Goal: Find contact information: Find contact information

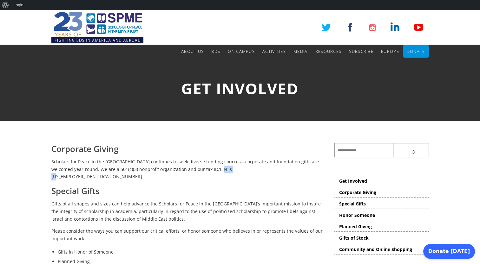
drag, startPoint x: 197, startPoint y: 169, endPoint x: 214, endPoint y: 169, distance: 17.1
click at [214, 169] on p "Scholars for Peace in the Middle East continues to seek diverse funding sources…" at bounding box center [188, 169] width 274 height 23
click at [200, 169] on p "Scholars for Peace in the Middle East continues to seek diverse funding sources…" at bounding box center [188, 169] width 274 height 23
drag, startPoint x: 195, startPoint y: 169, endPoint x: 219, endPoint y: 169, distance: 24.1
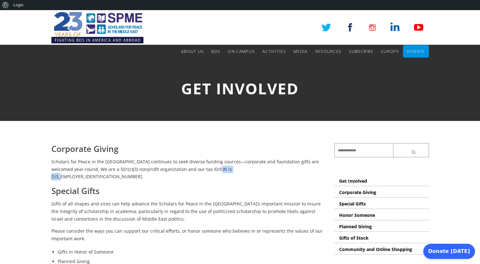
click at [219, 169] on p "Scholars for Peace in the Middle East continues to seek diverse funding sources…" at bounding box center [188, 169] width 274 height 23
drag, startPoint x: 219, startPoint y: 169, endPoint x: 212, endPoint y: 169, distance: 7.0
copy p "42-1565640"
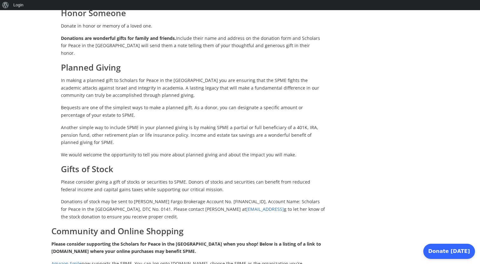
scroll to position [337, 0]
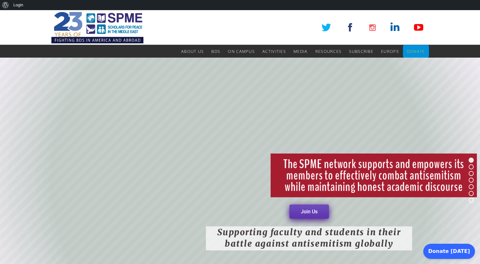
click at [421, 48] on link "Donate" at bounding box center [415, 51] width 18 height 13
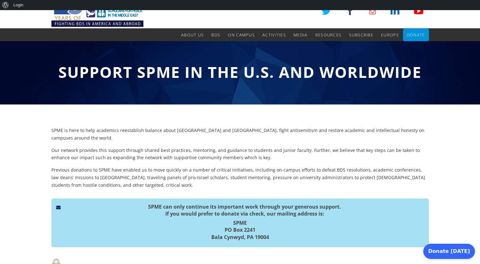
scroll to position [52, 0]
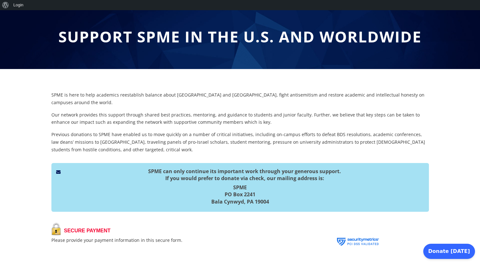
drag, startPoint x: 225, startPoint y: 186, endPoint x: 268, endPoint y: 193, distance: 43.7
click at [268, 193] on h5 "SPME PO Box 2241 Bala Cynwyd, PA 19004" at bounding box center [240, 194] width 368 height 21
copy h5 "PO Box 2241 Bala Cynwyd, PA 19004"
